Goal: Task Accomplishment & Management: Manage account settings

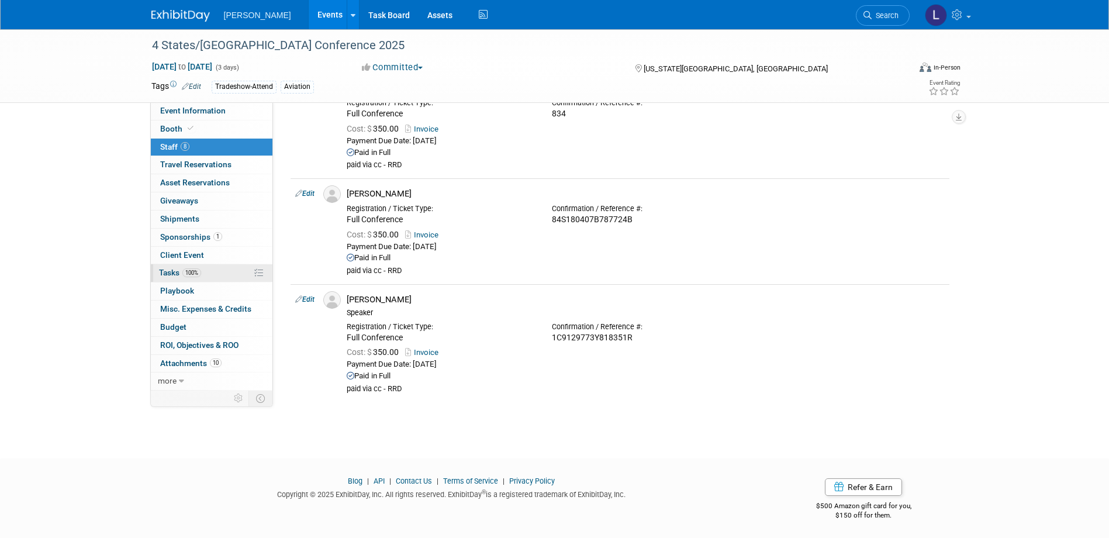
click at [195, 274] on span "100%" at bounding box center [191, 272] width 19 height 9
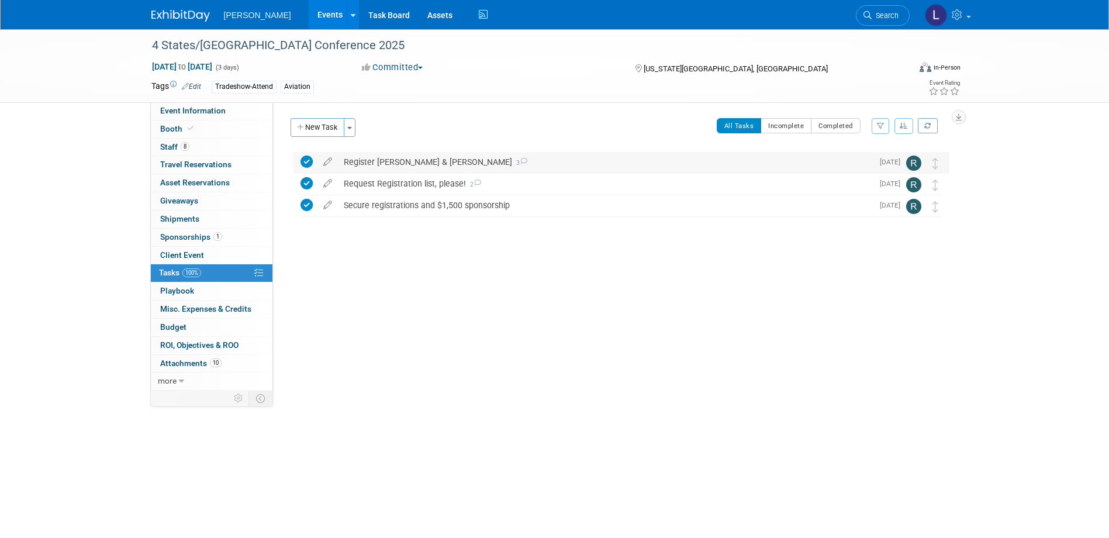
click at [442, 161] on div "Register [PERSON_NAME] & [PERSON_NAME] 3" at bounding box center [605, 162] width 535 height 20
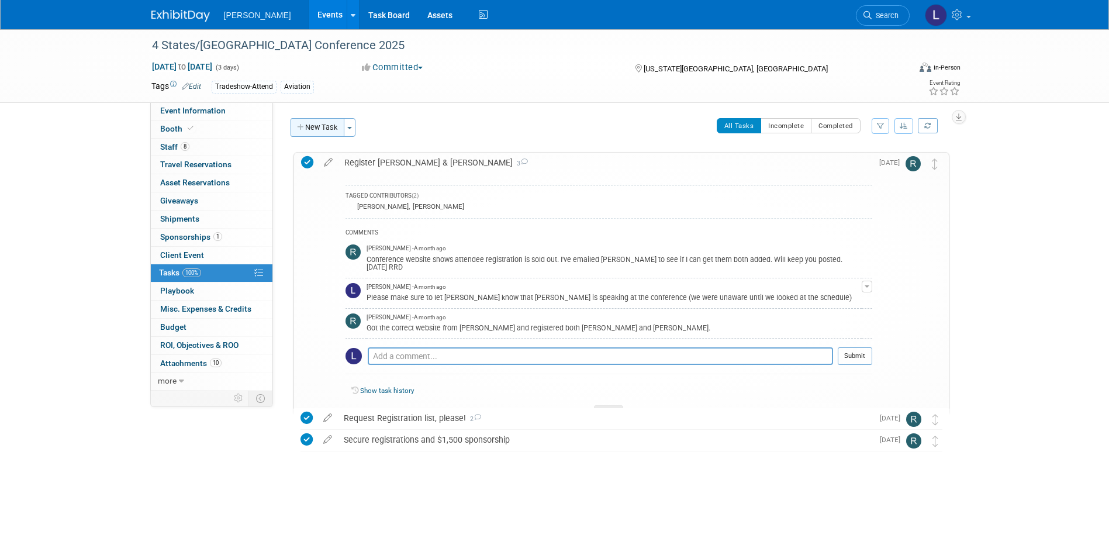
click at [305, 126] on button "New Task" at bounding box center [318, 127] width 54 height 19
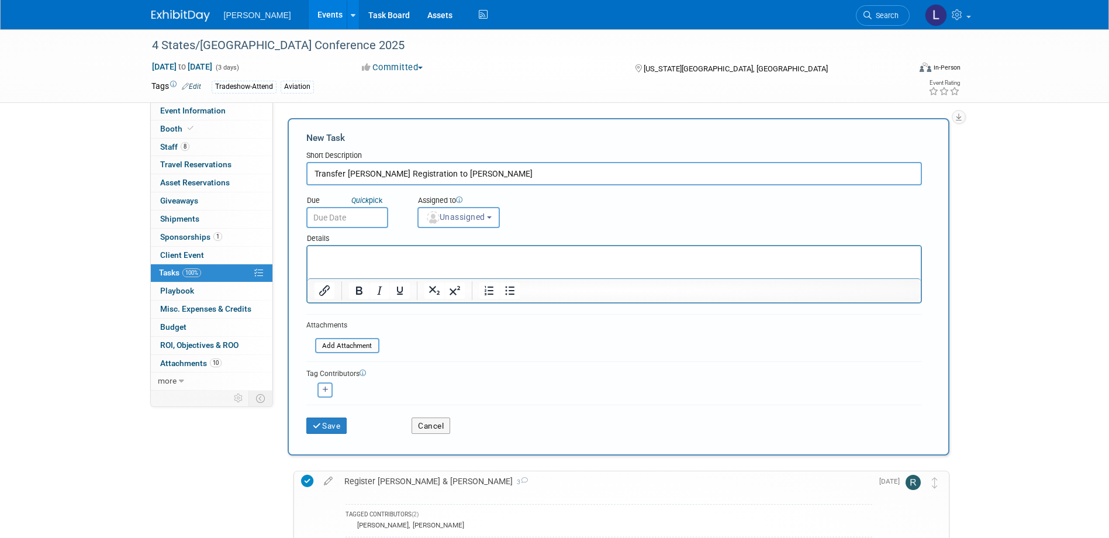
click at [552, 162] on input "Transfer Zach Hazzard Registration to Sheldon Menedez" at bounding box center [613, 173] width 615 height 23
drag, startPoint x: 553, startPoint y: 171, endPoint x: 454, endPoint y: 152, distance: 100.6
click at [454, 152] on div "Short Description Transfer Zach Hazzard Registration to Sheldon Menedez" at bounding box center [613, 167] width 615 height 35
paste input "[PERSON_NAME]"
click at [452, 172] on input "Transfer Zach Hazzard Registration toSheldon Menezes" at bounding box center [613, 173] width 615 height 23
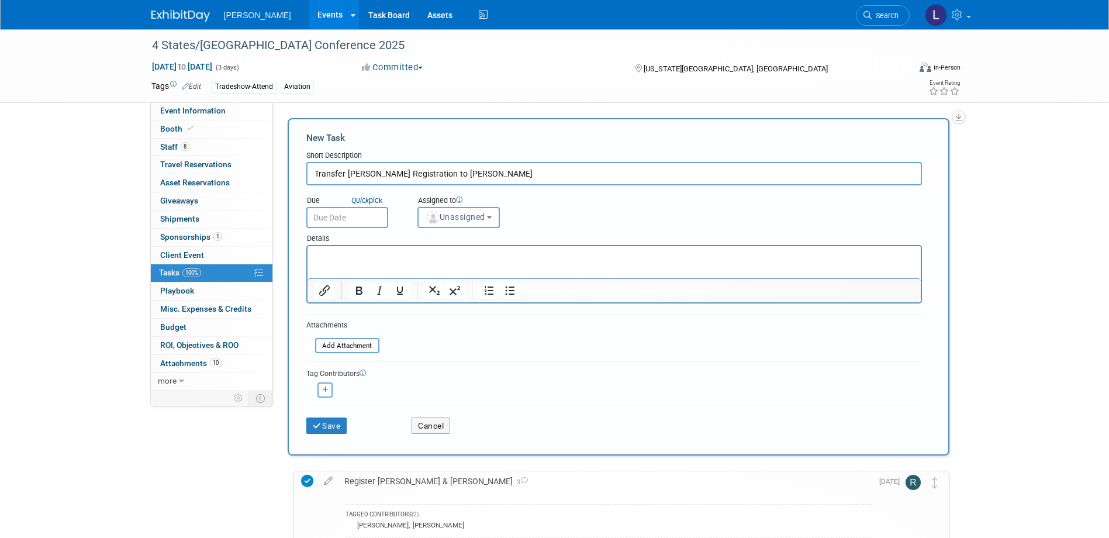
type input "Transfer Zach Hazzard Registration to Sheldon Menezes"
click at [462, 202] on icon at bounding box center [459, 199] width 6 height 6
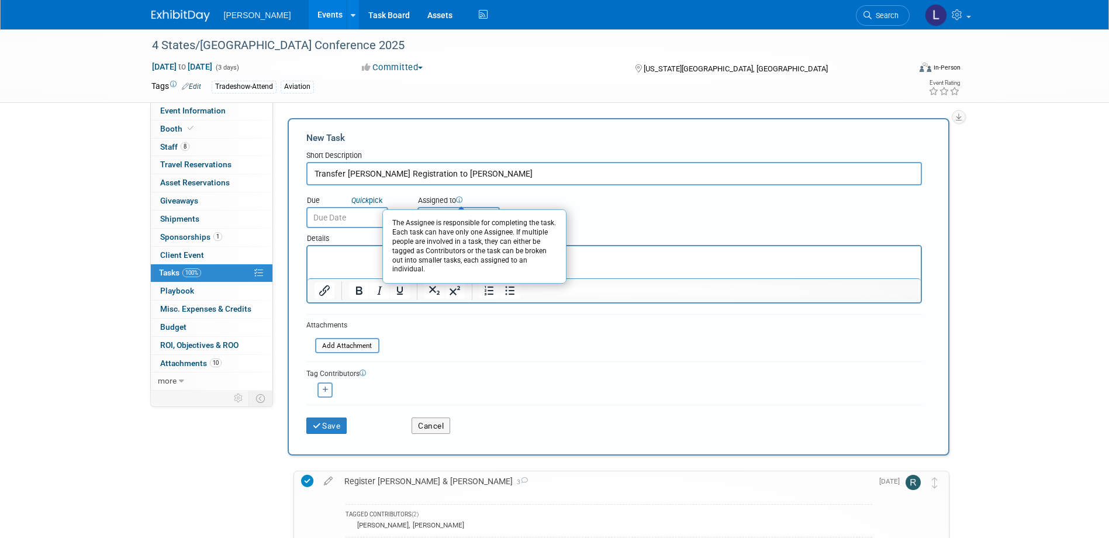
click at [575, 203] on div "Due Quick pick Assigned to The Assignee is responsible for completing the task.…" at bounding box center [614, 206] width 633 height 43
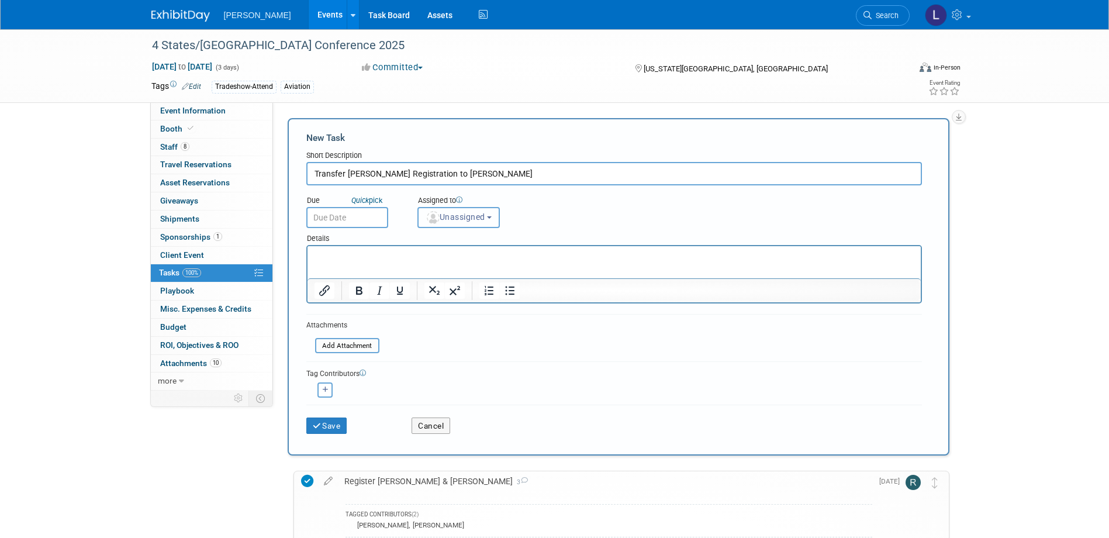
click at [492, 210] on button "Unassigned" at bounding box center [458, 217] width 83 height 21
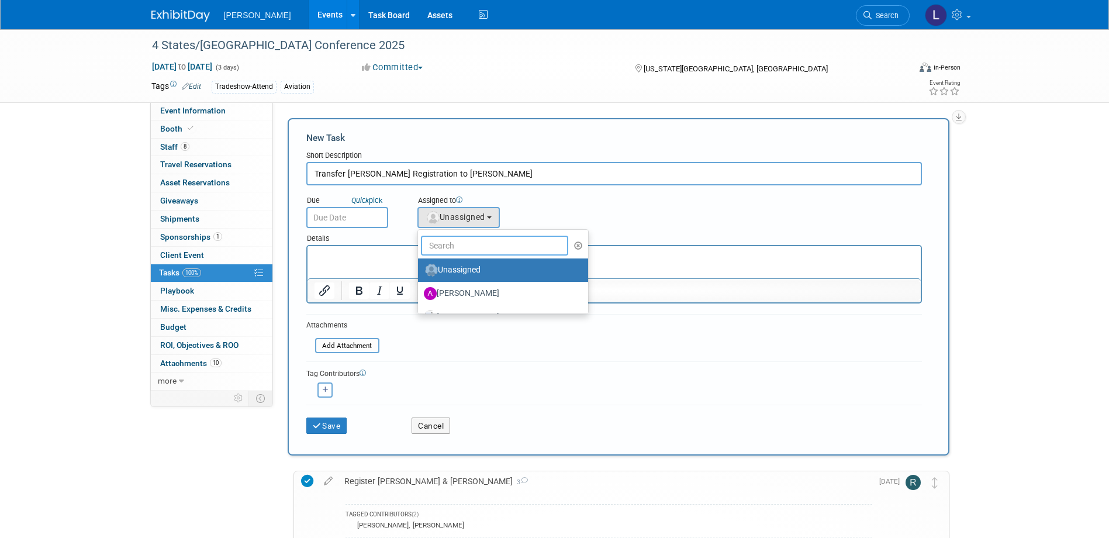
click at [479, 247] on input "text" at bounding box center [495, 246] width 148 height 20
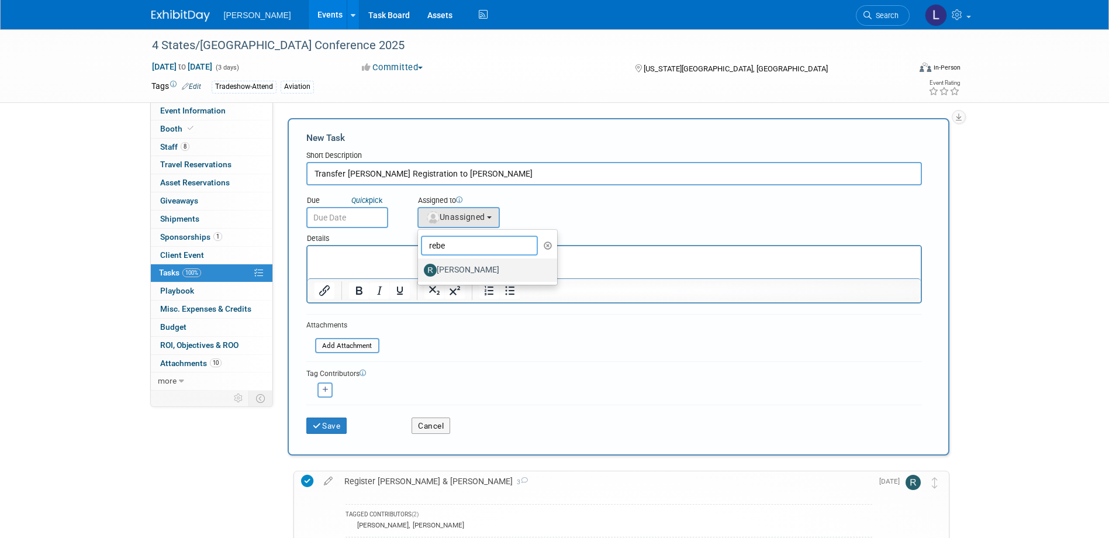
type input "rebe"
click at [475, 264] on label "[PERSON_NAME]" at bounding box center [485, 270] width 122 height 19
click at [420, 265] on input "[PERSON_NAME]" at bounding box center [416, 269] width 8 height 8
select select "844a177d-a181-44ff-a72a-5731d68e4351"
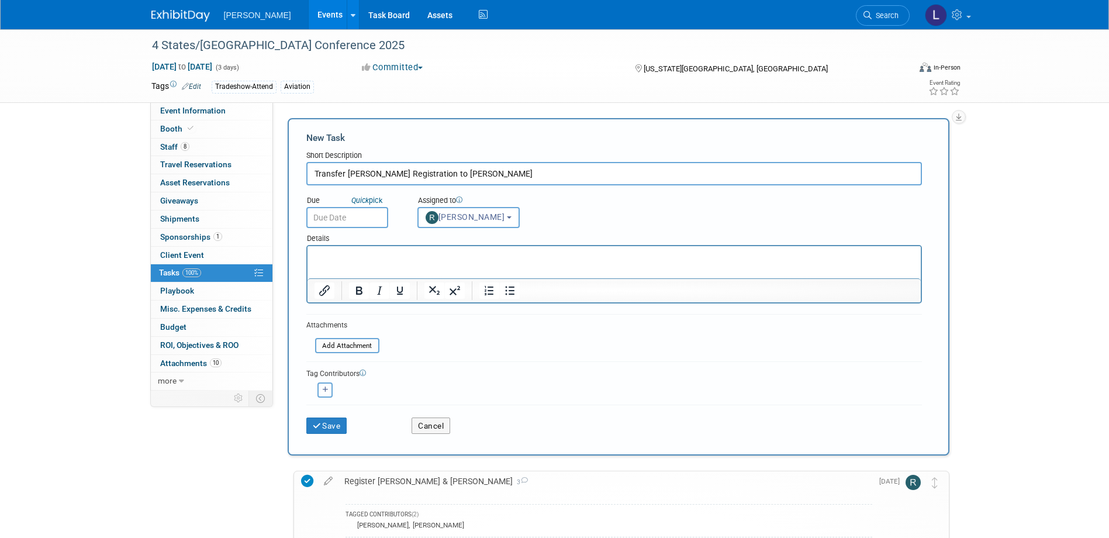
click at [321, 395] on button "button" at bounding box center [324, 389] width 15 height 15
select select
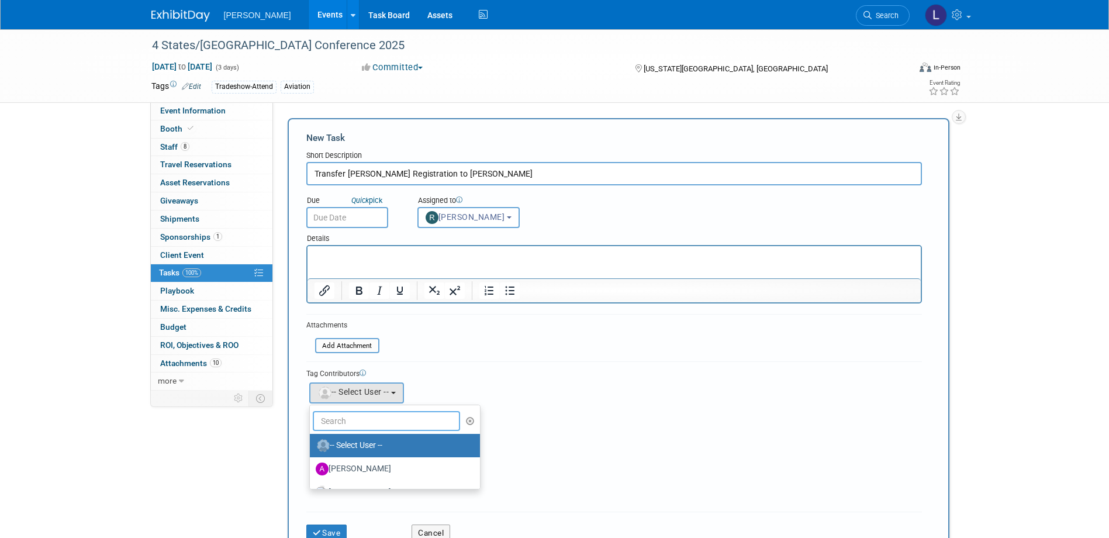
click at [365, 415] on input "text" at bounding box center [387, 421] width 148 height 20
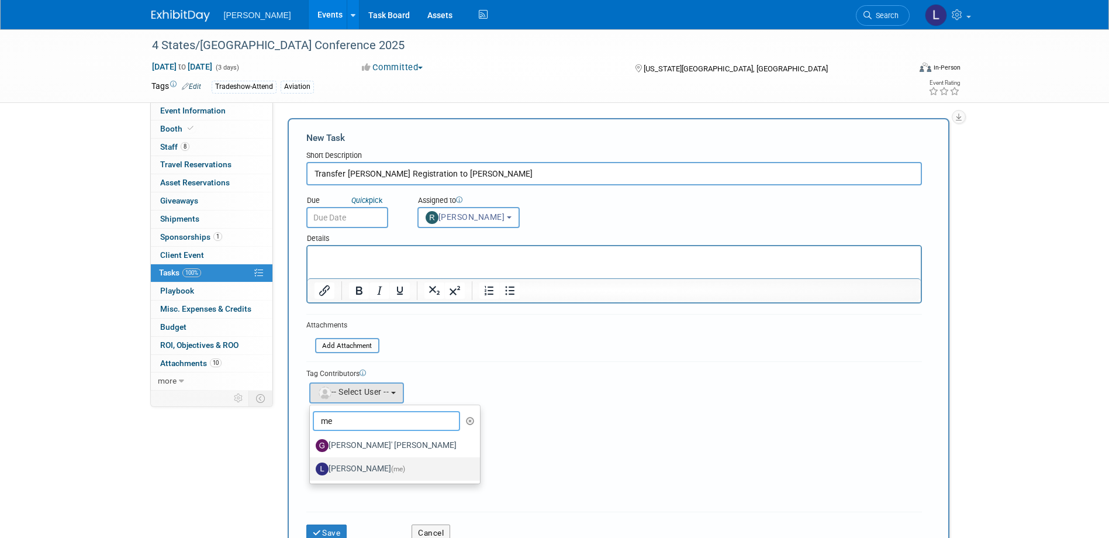
type input "me"
click at [355, 464] on label "Lindsey Wolanczyk (me)" at bounding box center [392, 468] width 153 height 19
click at [312, 464] on input "Lindsey Wolanczyk (me)" at bounding box center [308, 468] width 8 height 8
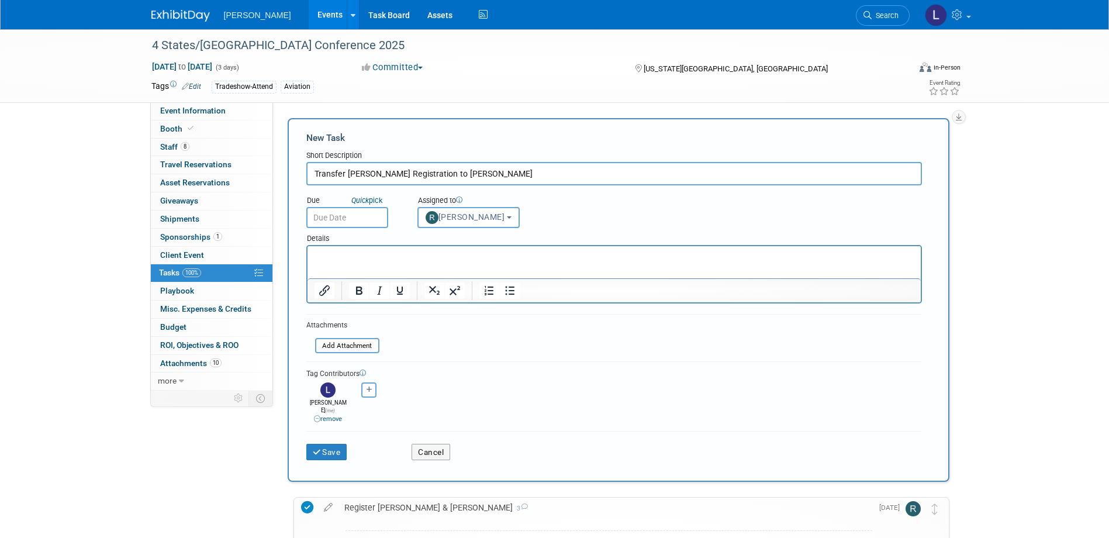
scroll to position [175, 0]
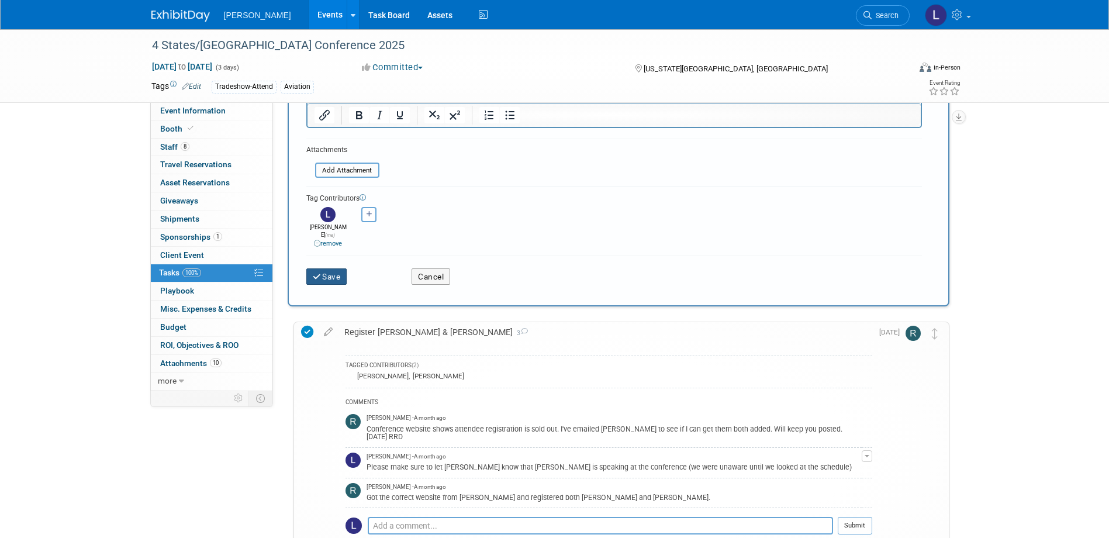
click at [330, 268] on button "Save" at bounding box center [326, 276] width 41 height 16
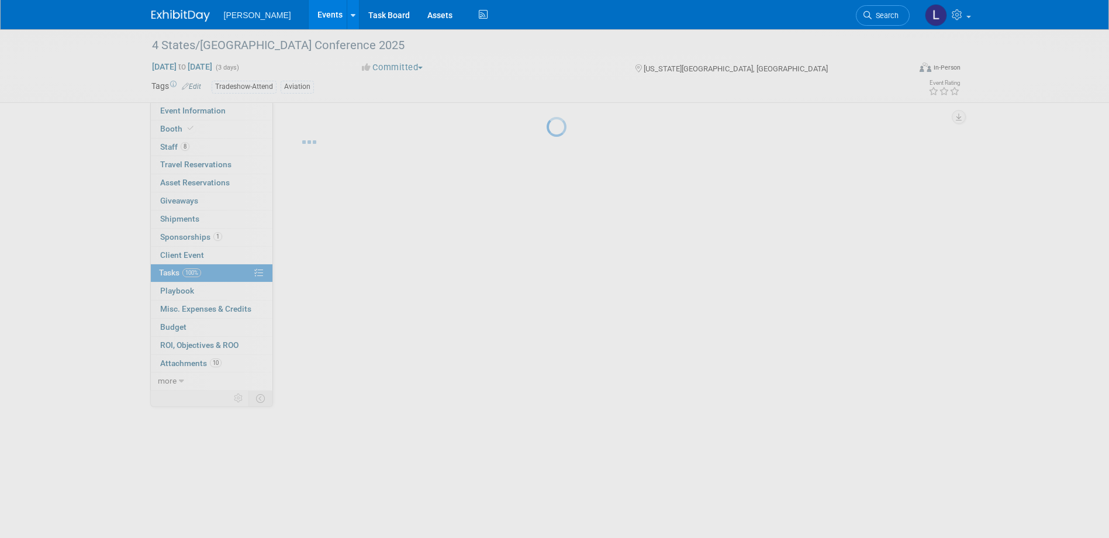
scroll to position [0, 0]
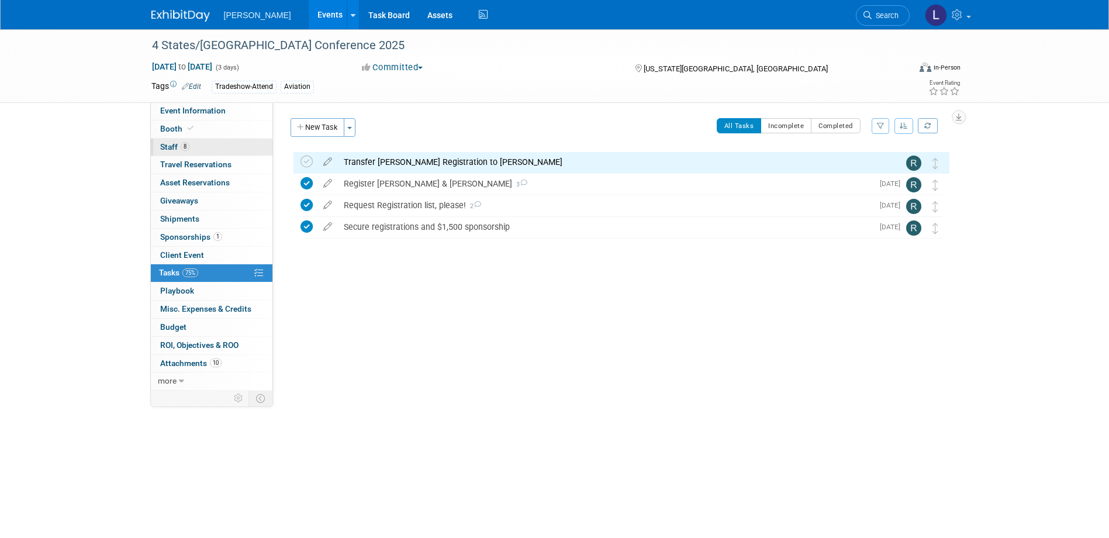
click at [201, 141] on link "8 Staff 8" at bounding box center [212, 148] width 122 height 18
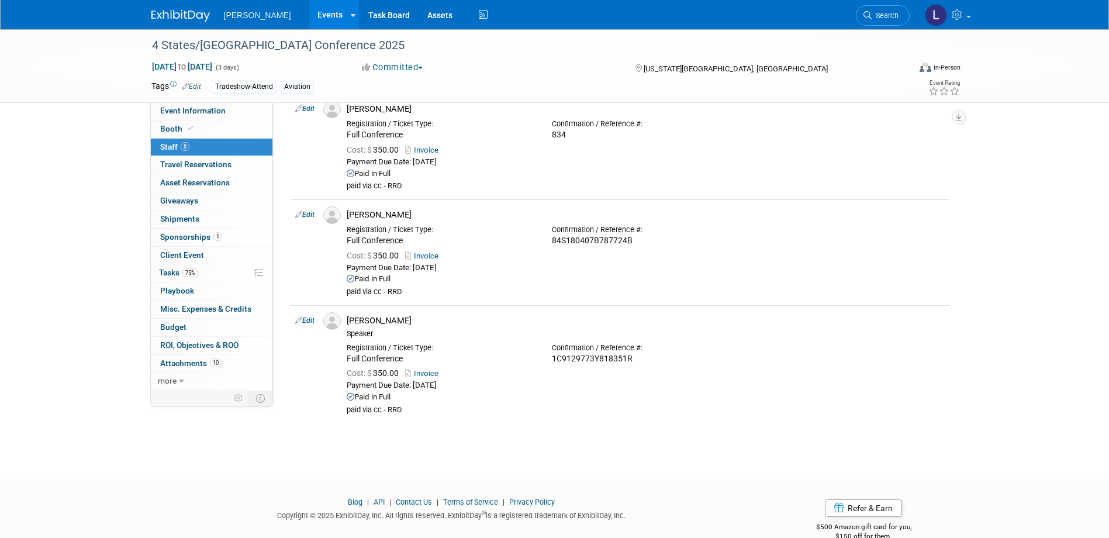
scroll to position [631, 0]
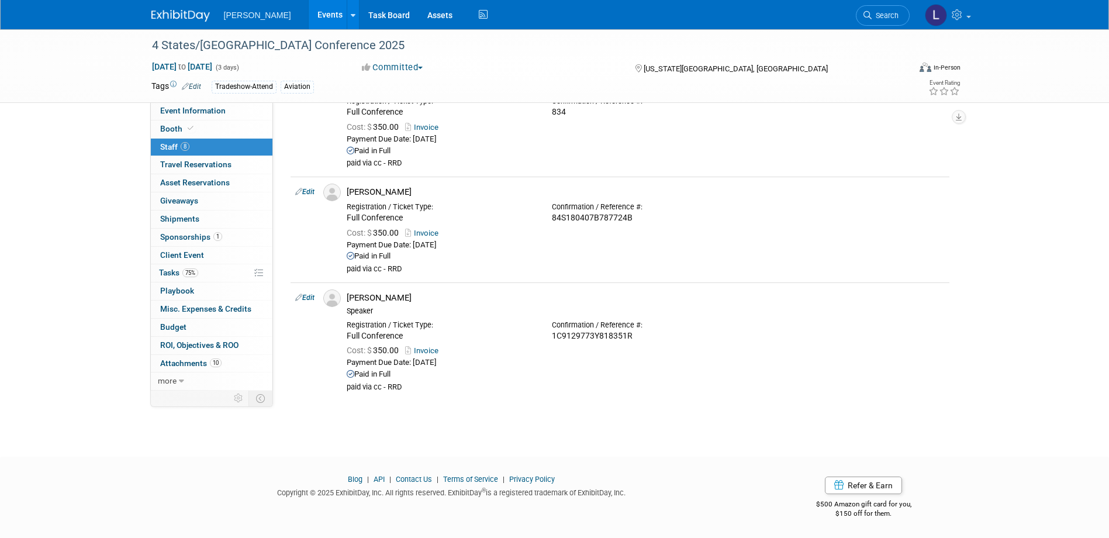
click at [306, 297] on link "Edit" at bounding box center [304, 297] width 19 height 8
select select "4d47b1bb-d492-41a2-b43e-18871a635296"
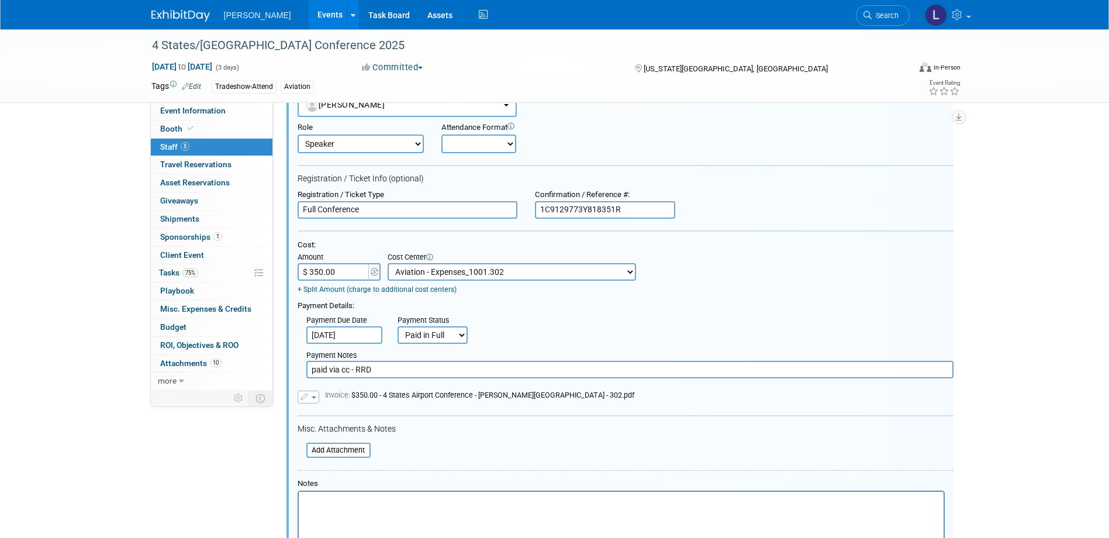
scroll to position [897, 0]
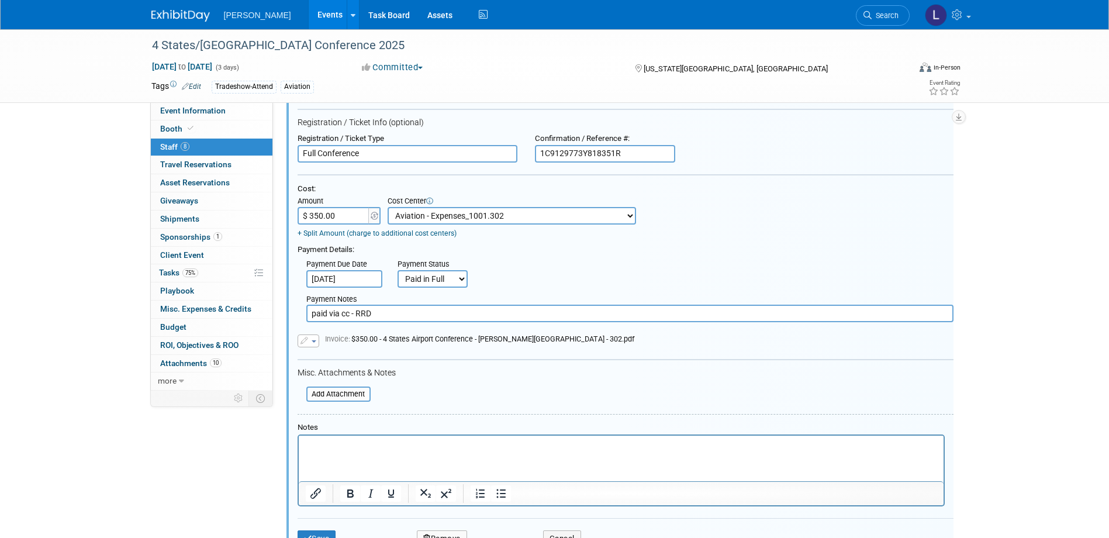
click at [383, 444] on p "Rich Text Area. Press ALT-0 for help." at bounding box center [620, 446] width 631 height 12
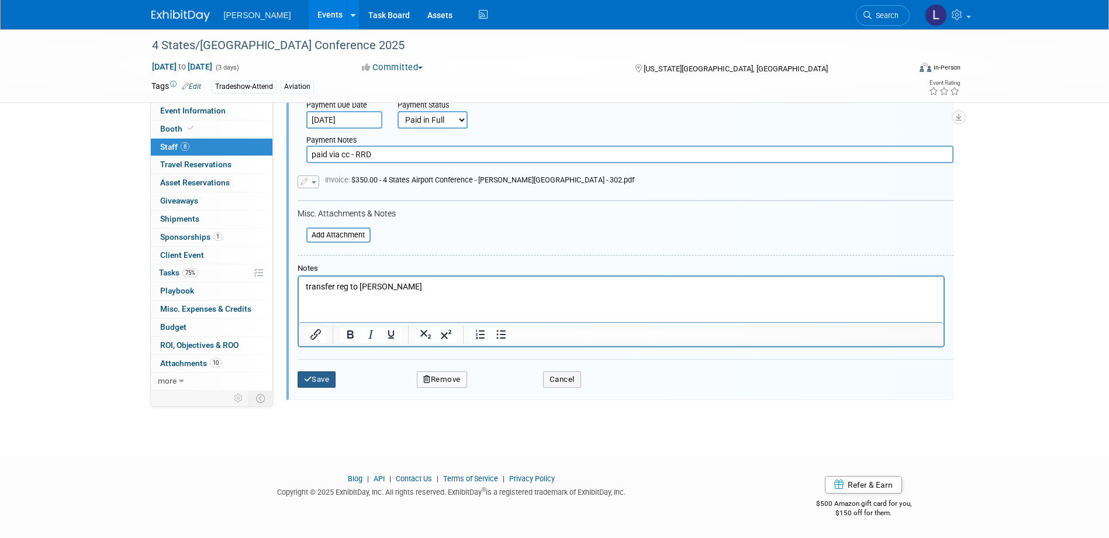
click at [327, 385] on button "Save" at bounding box center [317, 379] width 39 height 16
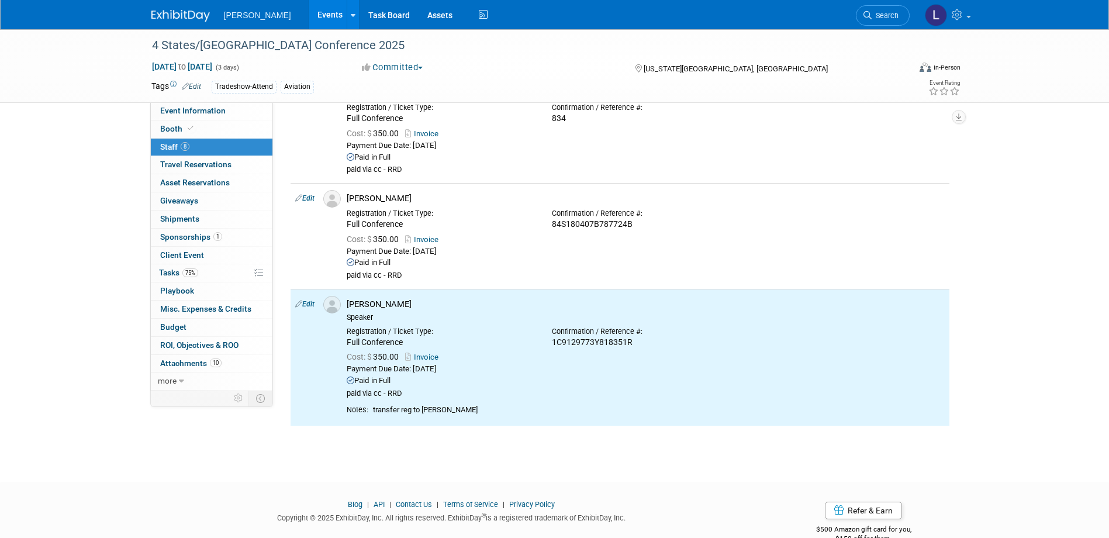
scroll to position [0, 0]
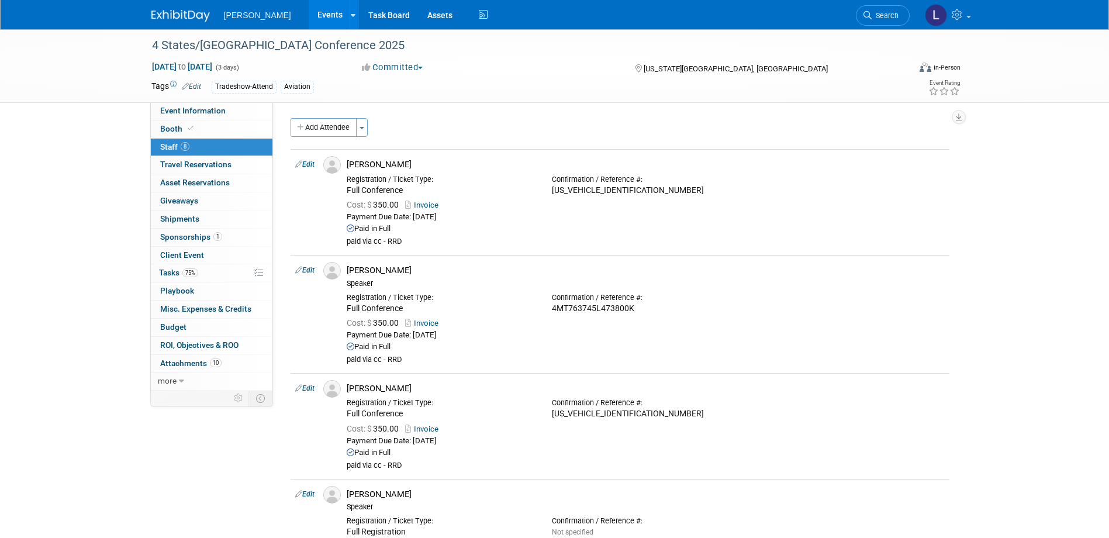
click at [324, 132] on button "Add Attendee" at bounding box center [324, 127] width 66 height 19
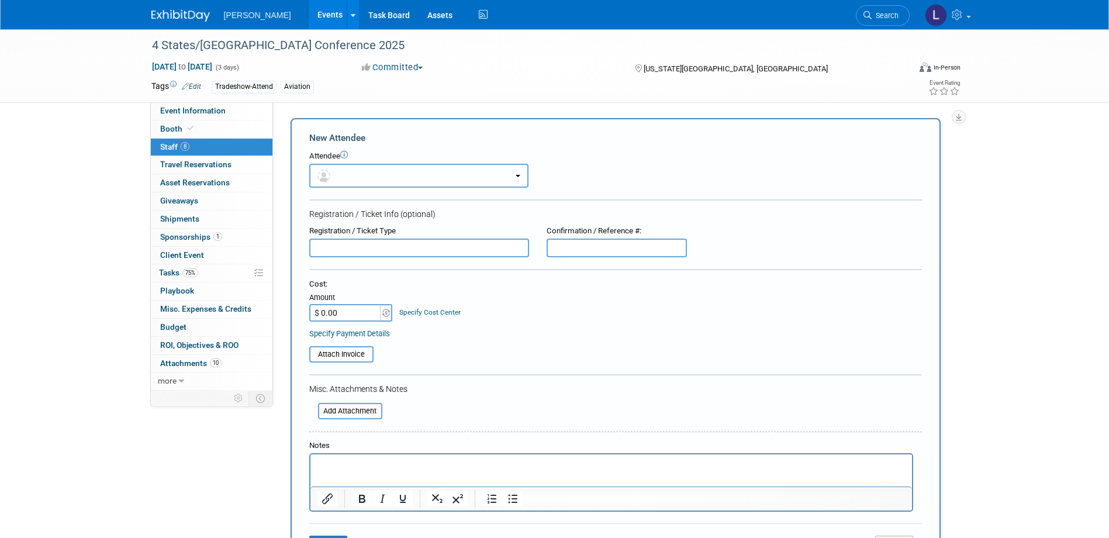
click at [333, 176] on span "button" at bounding box center [325, 175] width 17 height 9
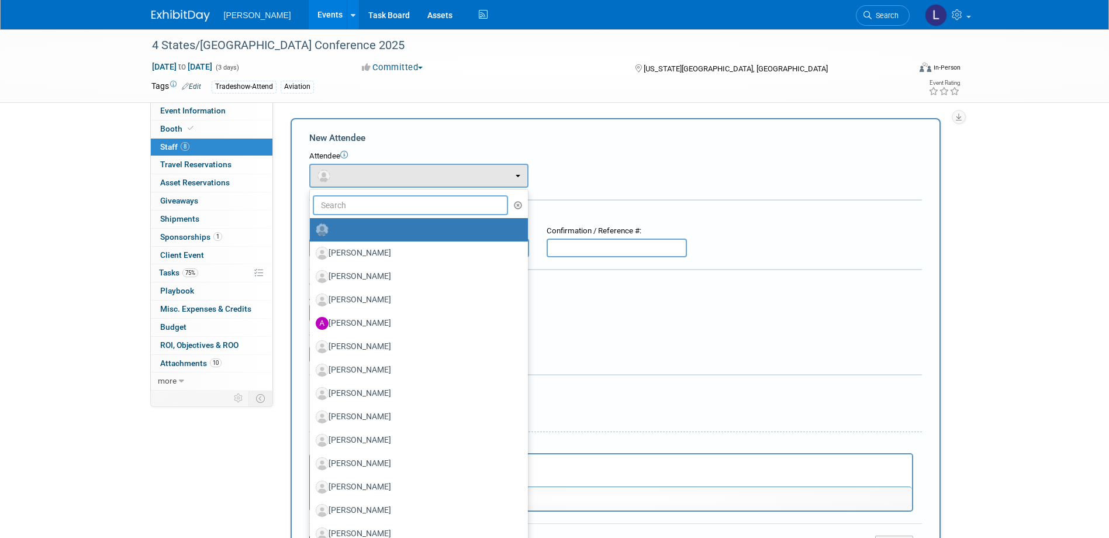
click at [345, 204] on input "text" at bounding box center [411, 205] width 196 height 20
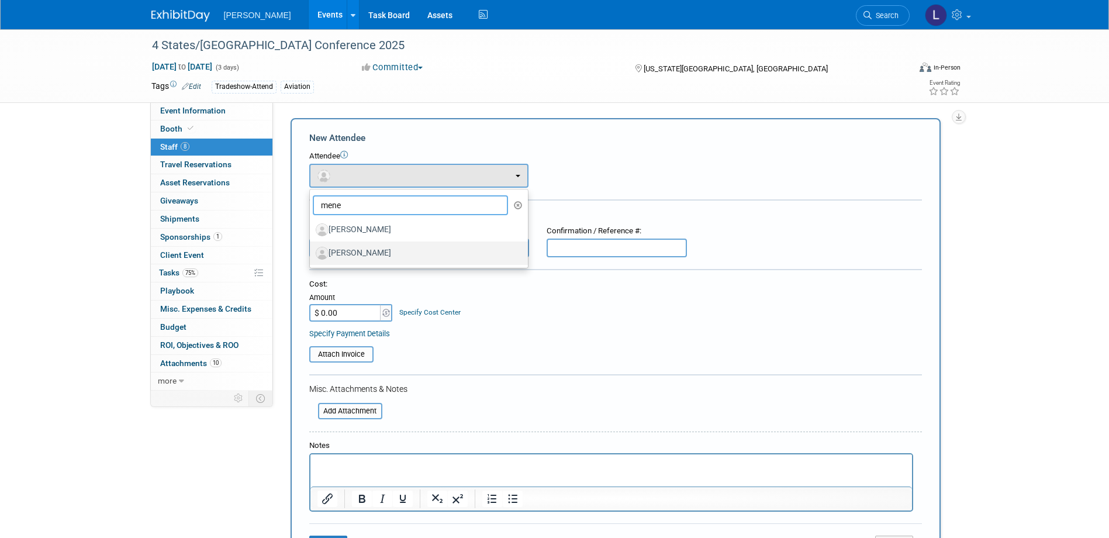
type input "mene"
click at [343, 244] on label "[PERSON_NAME]" at bounding box center [416, 253] width 200 height 19
click at [312, 248] on input "[PERSON_NAME]" at bounding box center [308, 252] width 8 height 8
select select "f594bf42-ac77-4db9-8d0c-4dabc4ec1259"
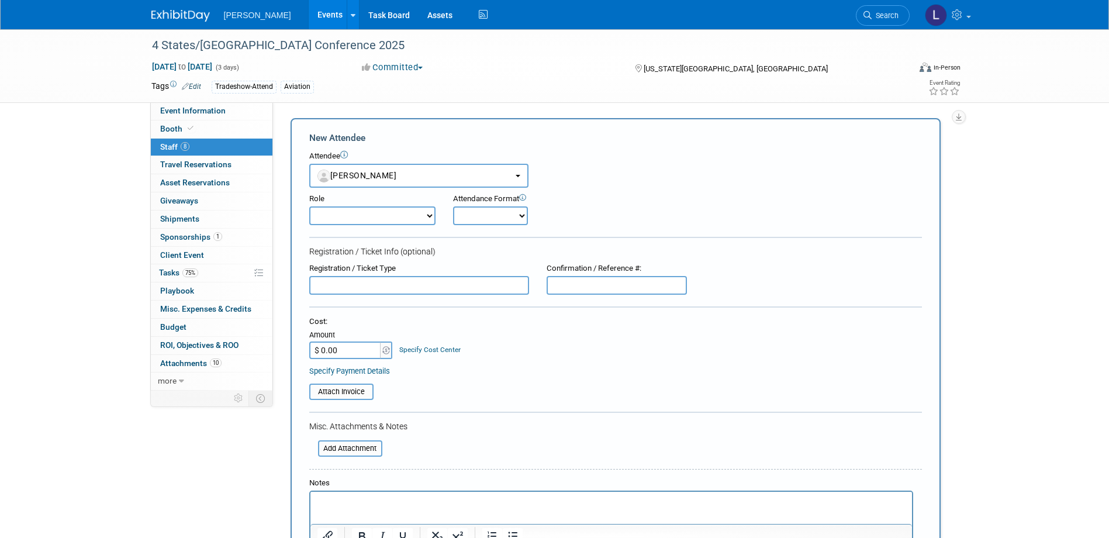
click at [371, 503] on p "Rich Text Area. Press ALT-0 for help." at bounding box center [611, 502] width 588 height 12
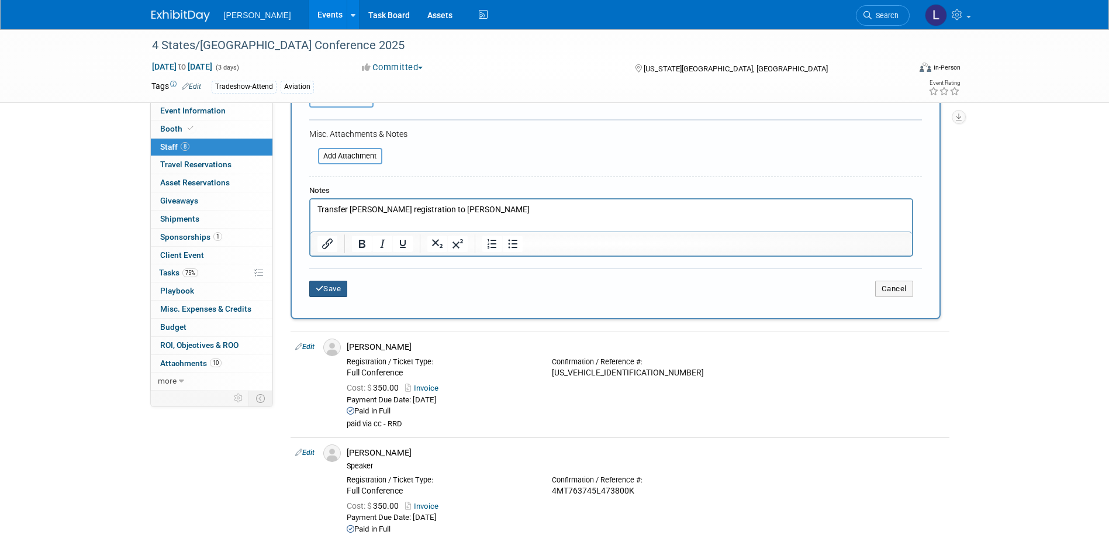
click at [341, 291] on button "Save" at bounding box center [328, 289] width 39 height 16
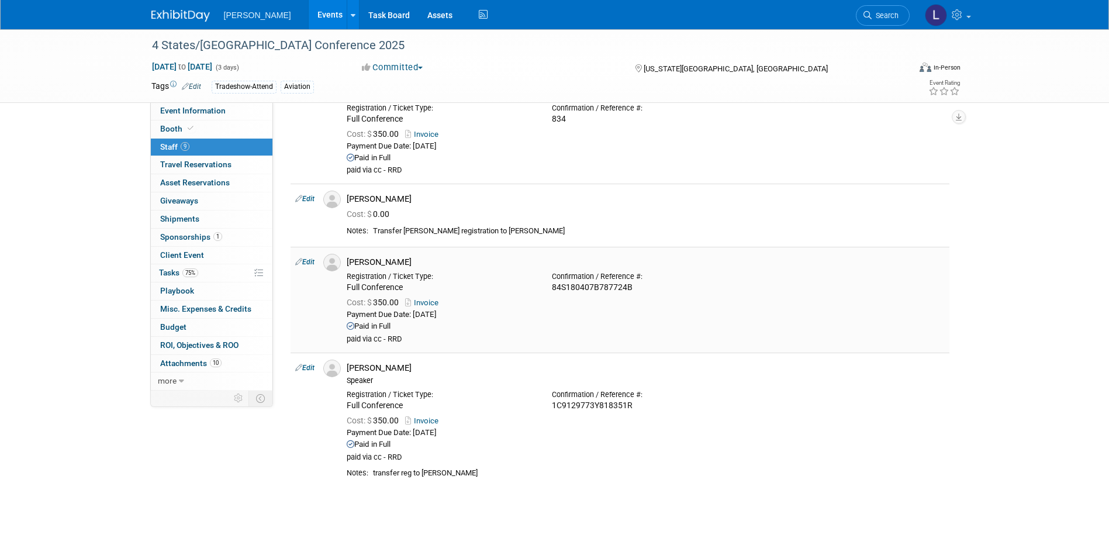
scroll to position [643, 0]
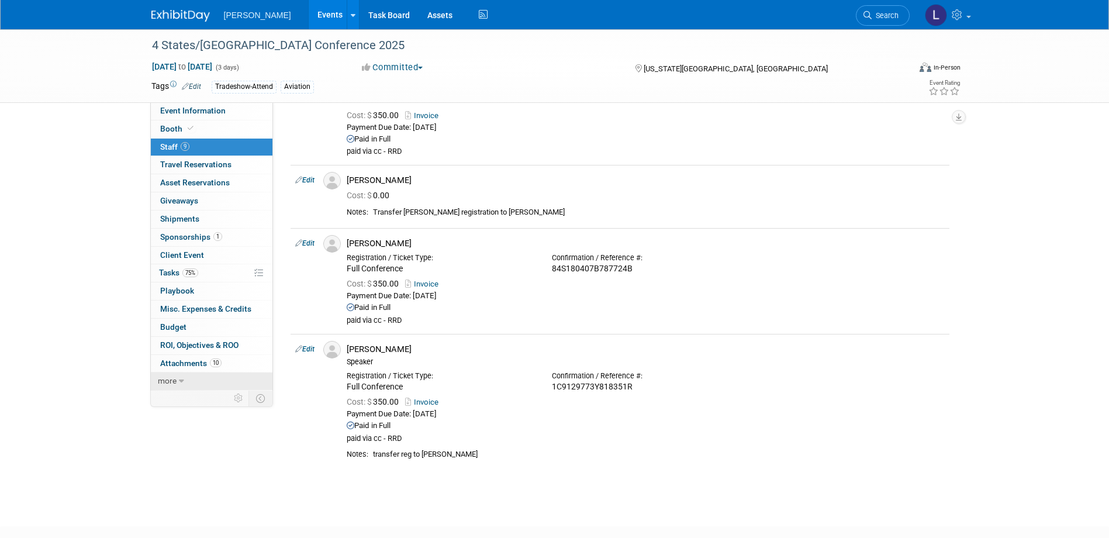
click at [204, 374] on link "more" at bounding box center [212, 381] width 122 height 18
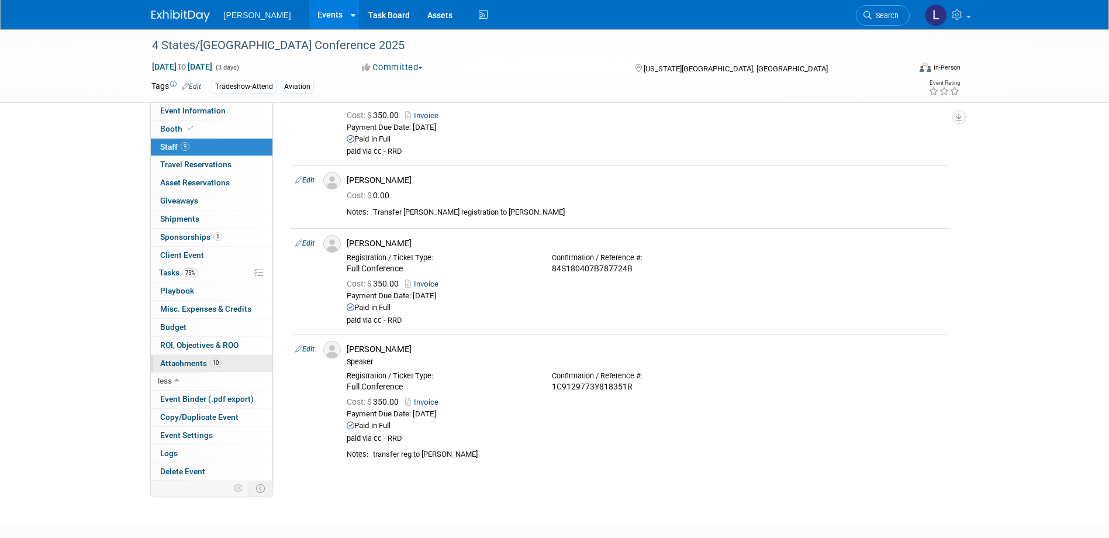
click at [203, 359] on span "Attachments 10" at bounding box center [190, 362] width 61 height 9
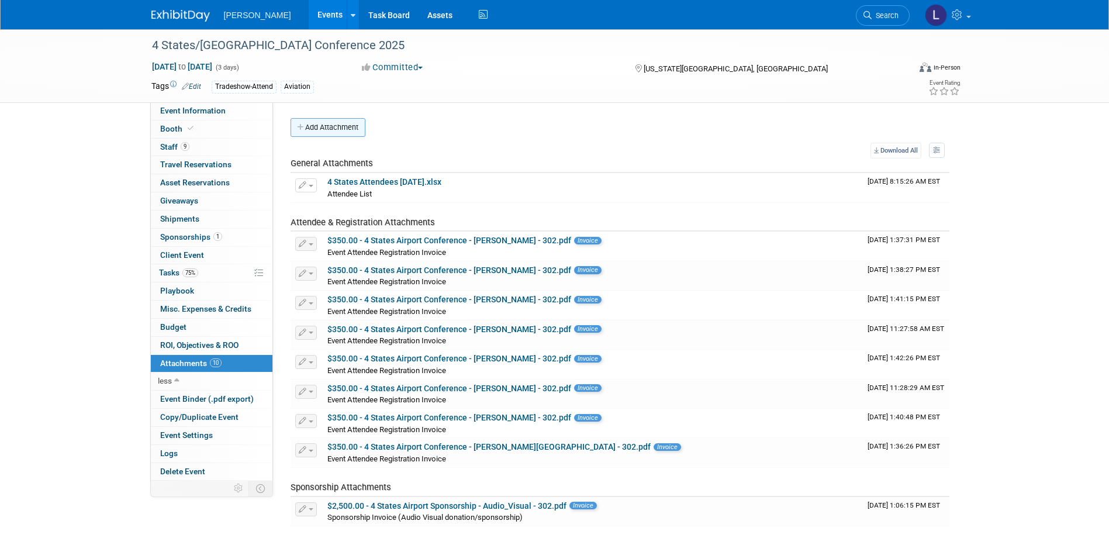
click at [350, 130] on button "Add Attachment" at bounding box center [328, 127] width 75 height 19
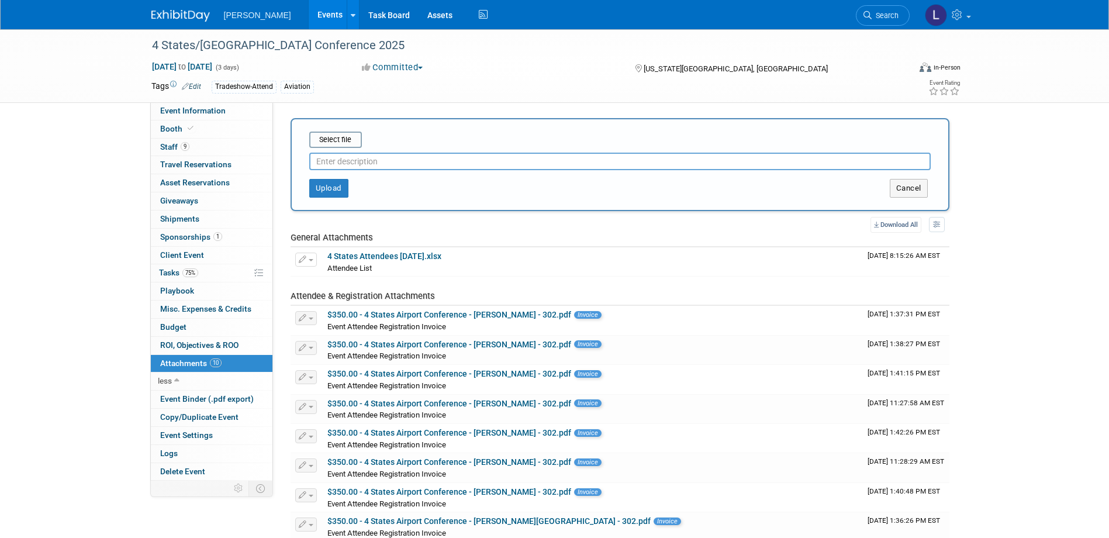
click at [395, 163] on input "text" at bounding box center [619, 162] width 621 height 18
paste input "https://woolpert.sharepoint.com/:w:/s/AviationMarketBETATest/EVcHLYy6F"
click at [333, 193] on button "Upload" at bounding box center [328, 188] width 39 height 19
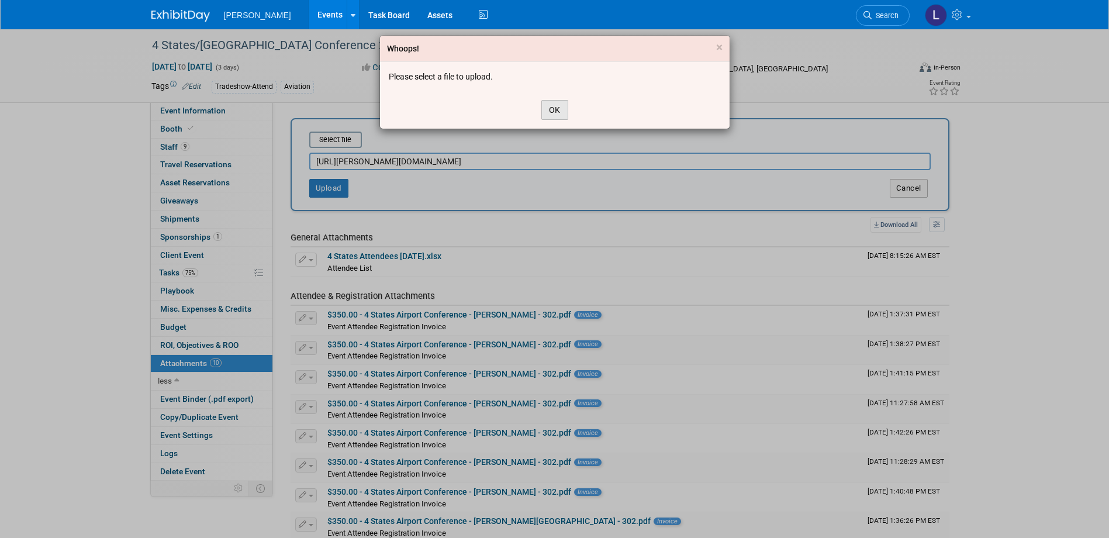
click at [563, 105] on button "OK" at bounding box center [554, 110] width 27 height 20
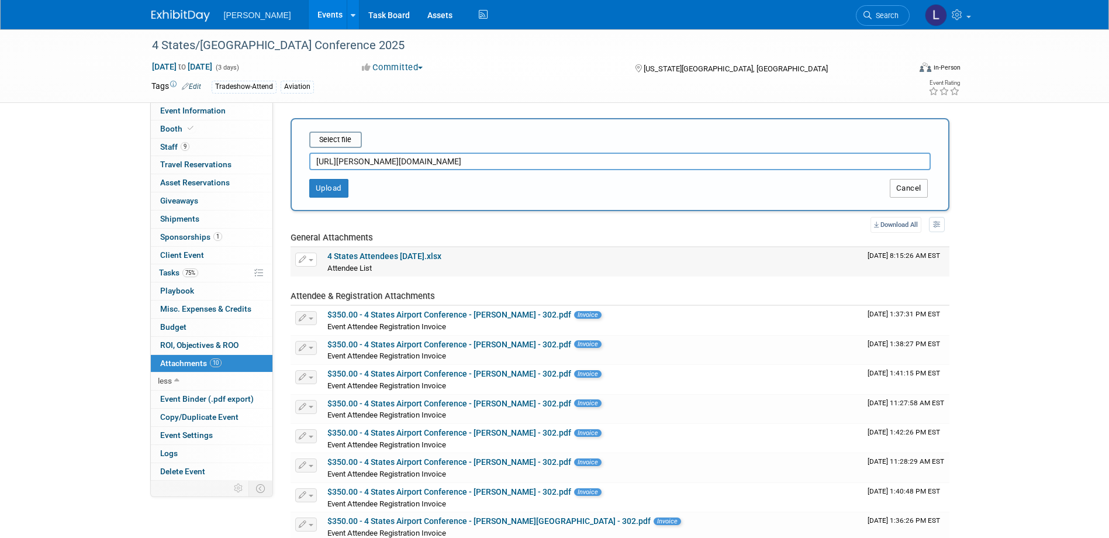
click at [912, 186] on button "Cancel" at bounding box center [909, 188] width 38 height 19
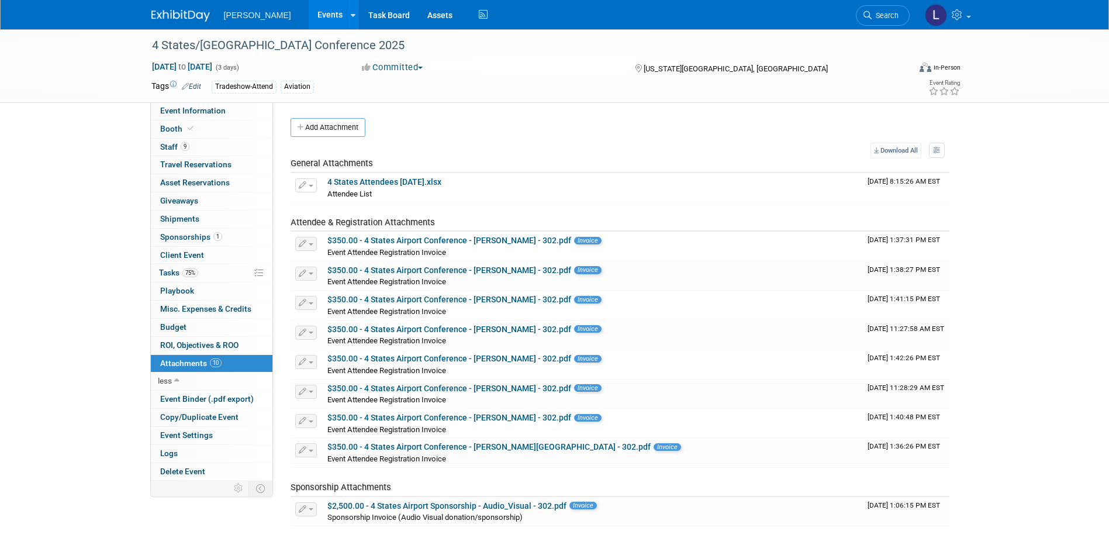
click at [302, 132] on button "Add Attachment" at bounding box center [328, 127] width 75 height 19
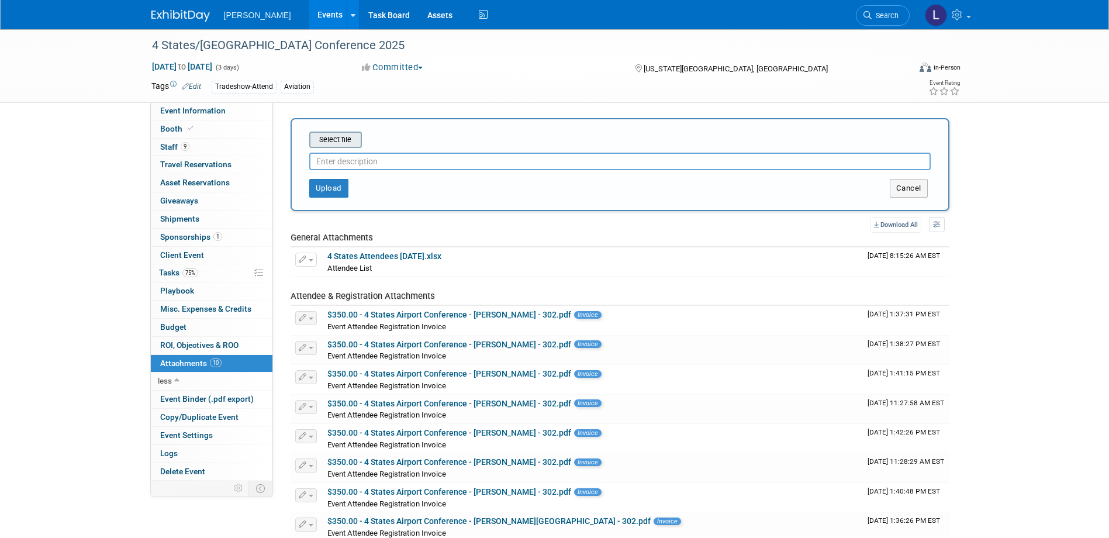
click at [348, 136] on input "file" at bounding box center [291, 140] width 139 height 14
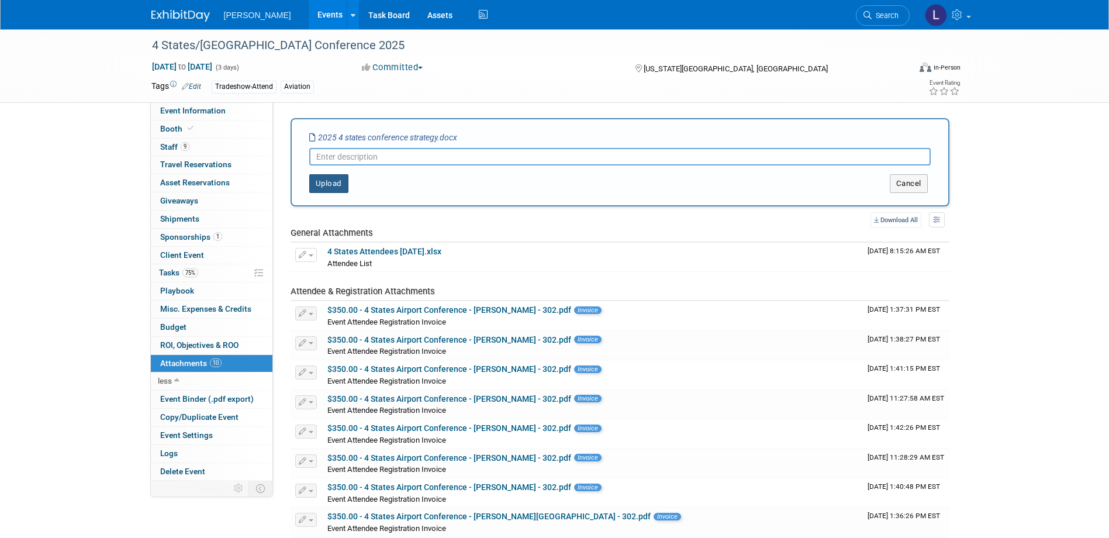
click at [335, 180] on button "Upload" at bounding box center [328, 183] width 39 height 19
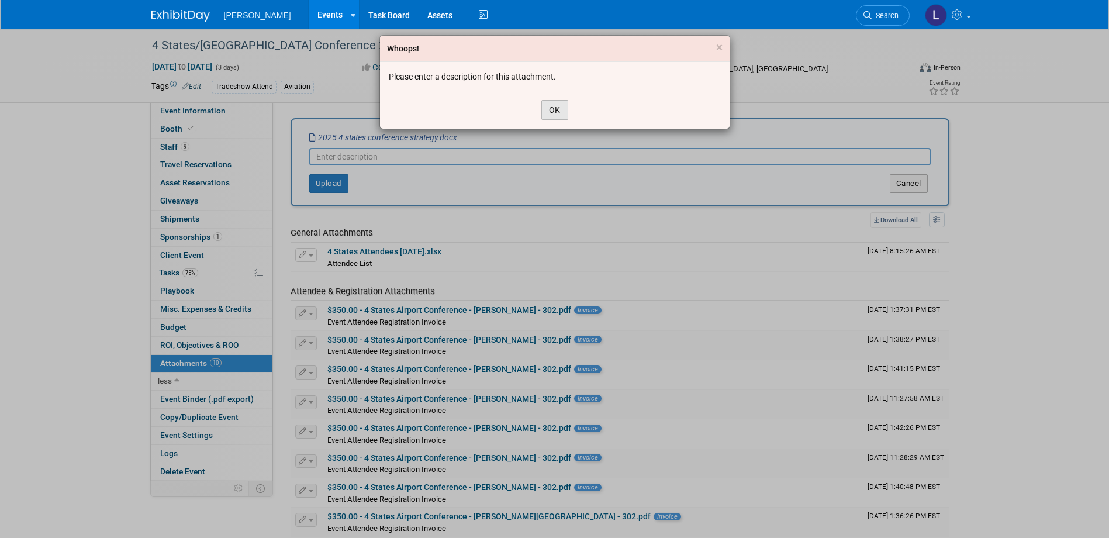
click at [558, 115] on button "OK" at bounding box center [554, 110] width 27 height 20
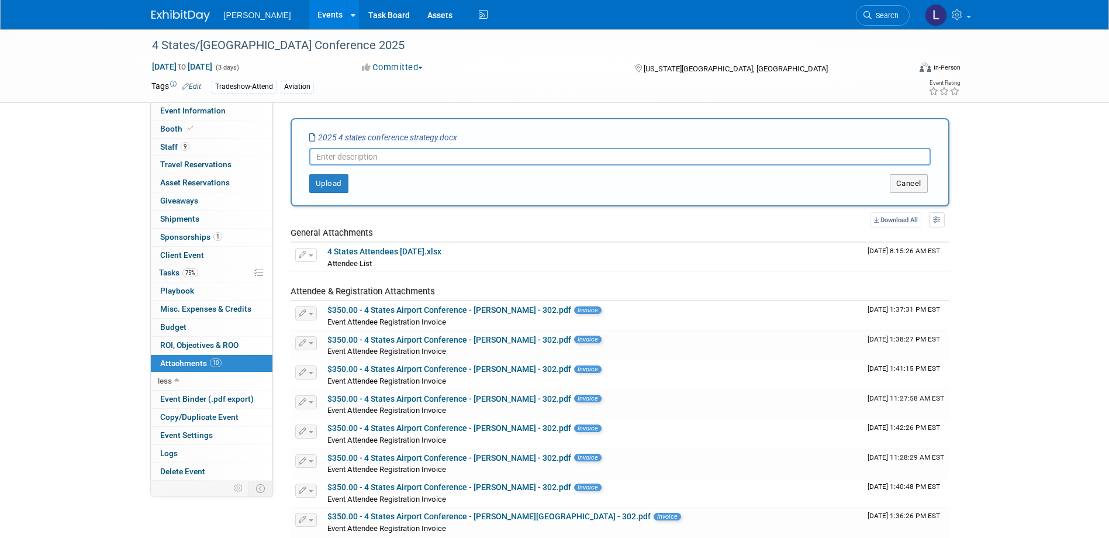
click at [473, 155] on input "text" at bounding box center [619, 157] width 621 height 18
type input "Conference strategy 2025"
click at [333, 180] on button "Upload" at bounding box center [328, 183] width 39 height 19
